Goal: Check status: Check status

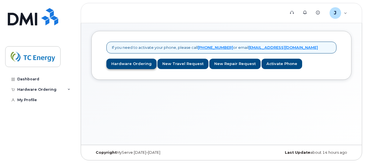
scroll to position [3, 0]
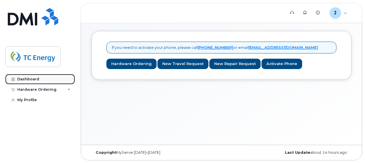
click at [25, 78] on div "Dashboard" at bounding box center [28, 79] width 22 height 5
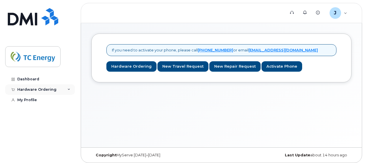
click at [47, 90] on div "Hardware Ordering" at bounding box center [36, 89] width 39 height 5
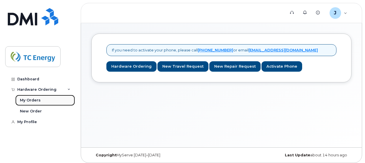
click at [36, 100] on div "My Orders" at bounding box center [30, 100] width 21 height 5
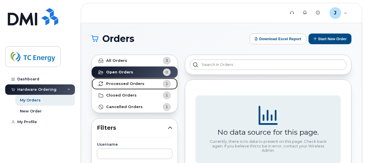
click at [139, 86] on link "Processed Orders 1" at bounding box center [135, 84] width 86 height 12
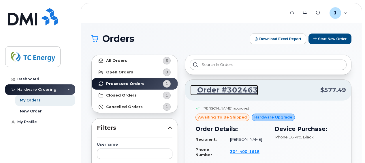
click at [222, 91] on link "Order #302463" at bounding box center [224, 90] width 68 height 10
